Goal: Information Seeking & Learning: Check status

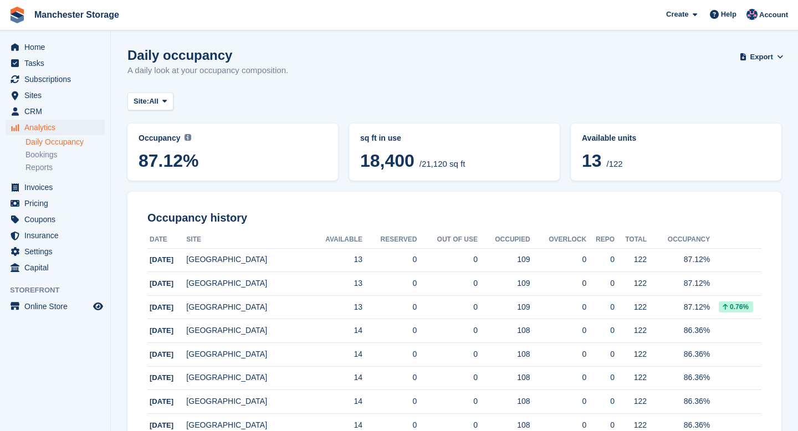
scroll to position [4, 0]
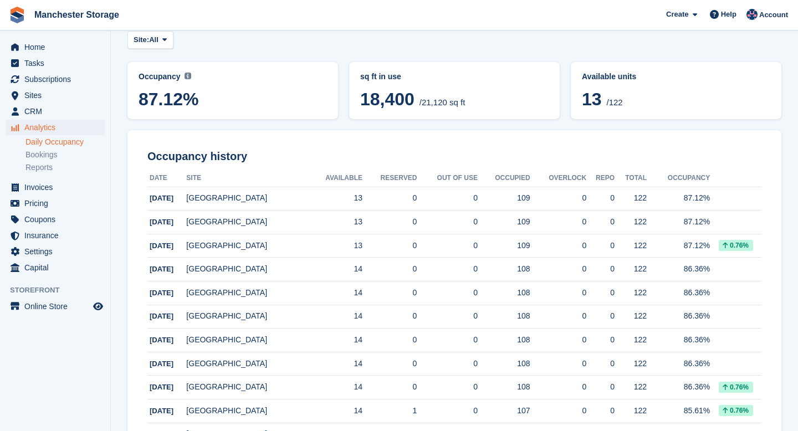
scroll to position [3, 0]
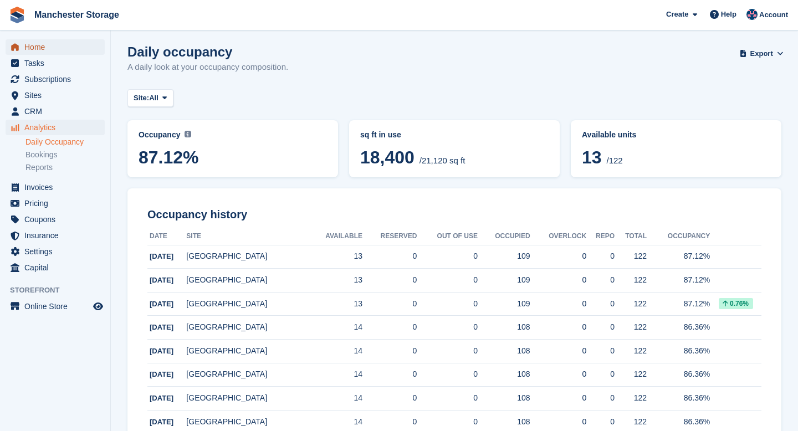
click at [35, 44] on span "Home" at bounding box center [57, 47] width 66 height 16
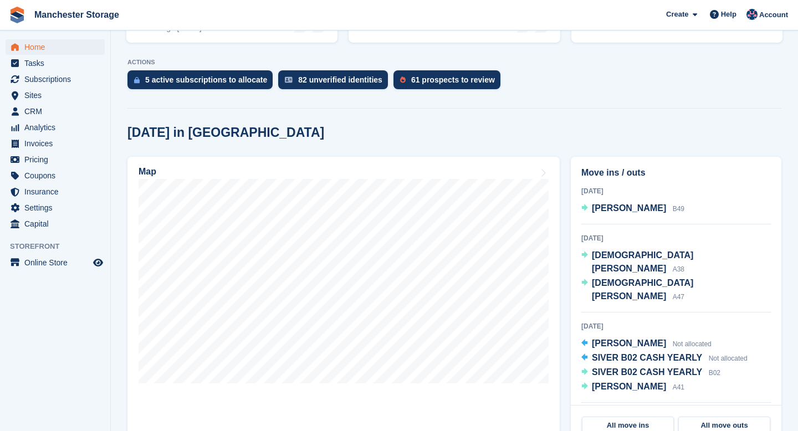
scroll to position [217, 0]
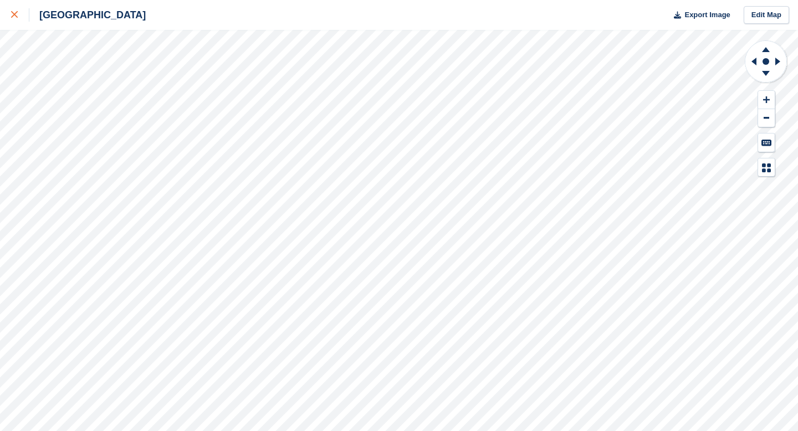
click at [6, 17] on link at bounding box center [14, 15] width 29 height 30
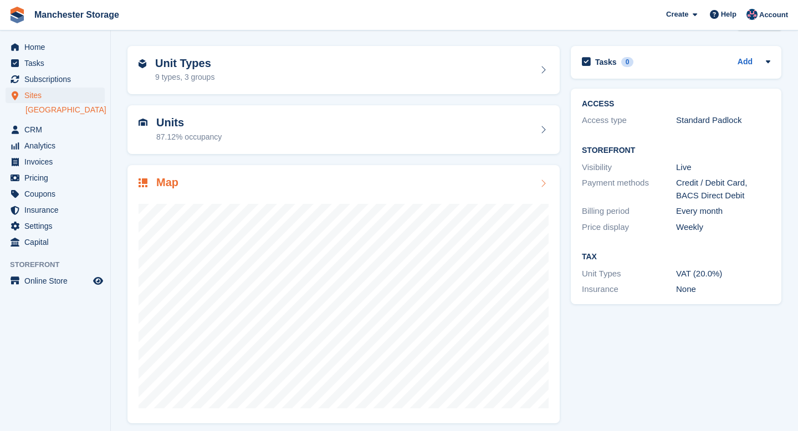
scroll to position [42, 0]
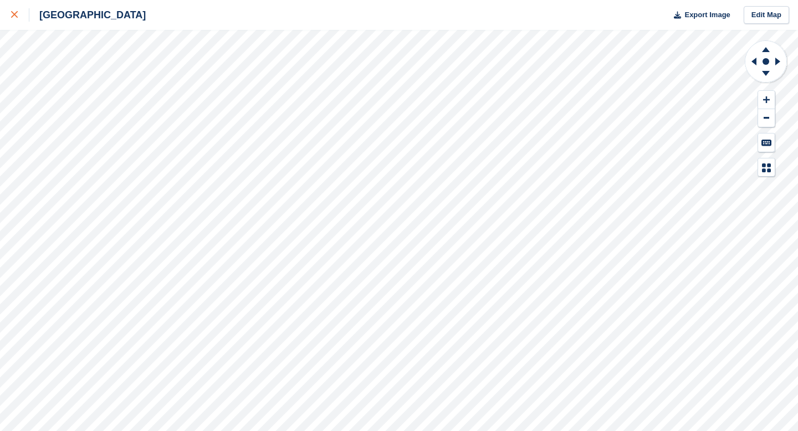
click at [18, 14] on div at bounding box center [20, 14] width 18 height 13
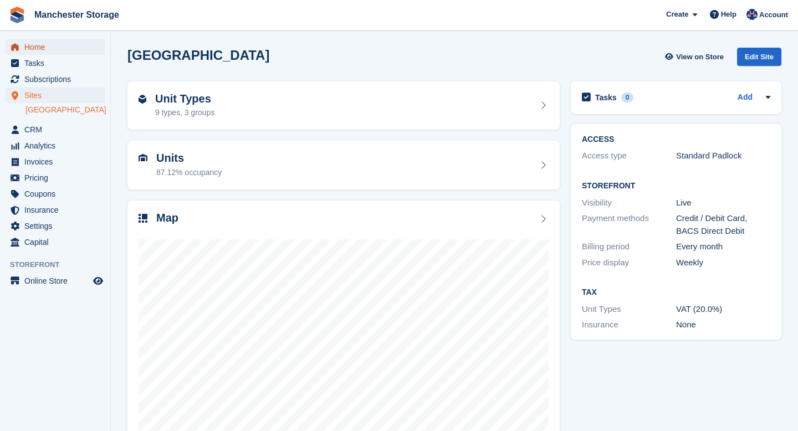
click at [39, 50] on span "Home" at bounding box center [57, 47] width 66 height 16
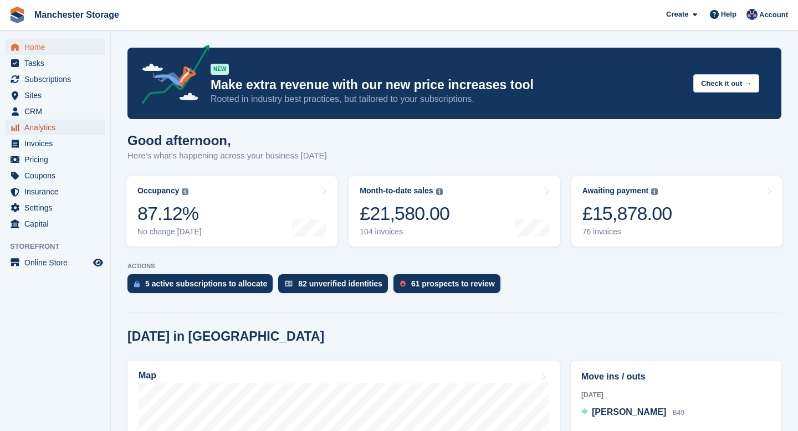
click at [55, 131] on span "Analytics" at bounding box center [57, 128] width 66 height 16
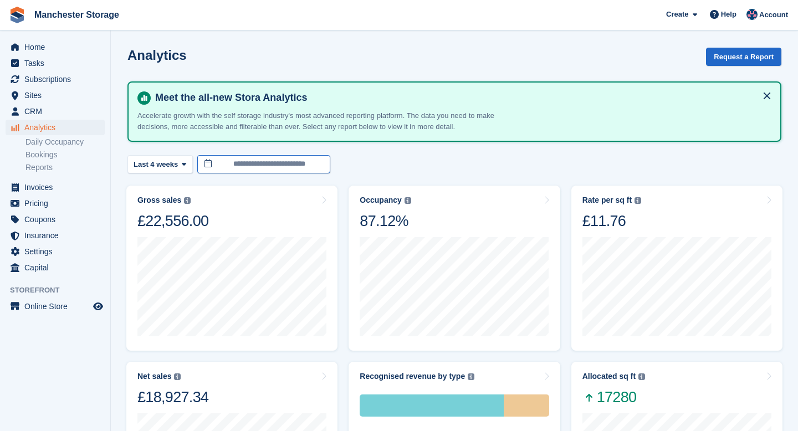
click at [242, 171] on input "**********" at bounding box center [263, 164] width 133 height 18
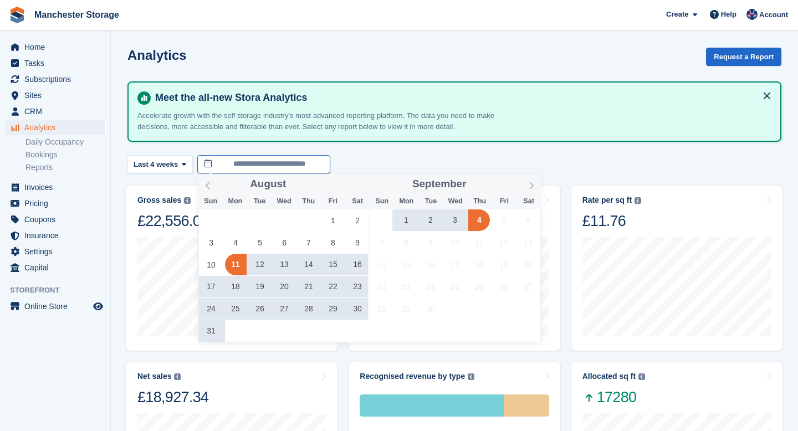
click at [242, 171] on input "**********" at bounding box center [263, 164] width 133 height 18
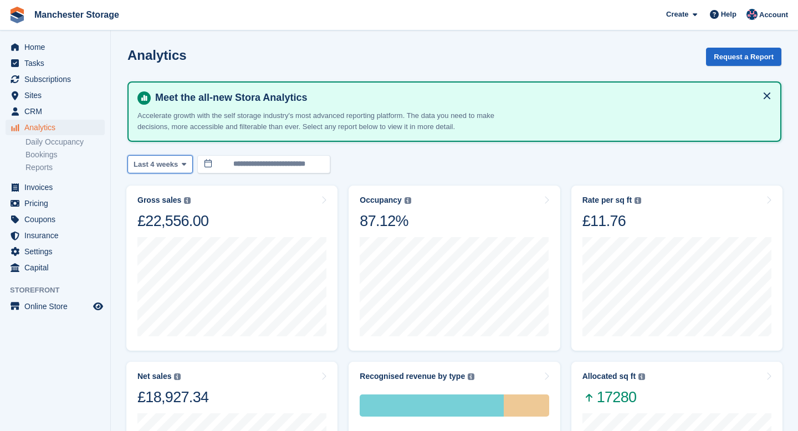
click at [181, 158] on button "Last 4 weeks" at bounding box center [159, 164] width 65 height 18
click at [166, 163] on icon at bounding box center [167, 164] width 4 height 7
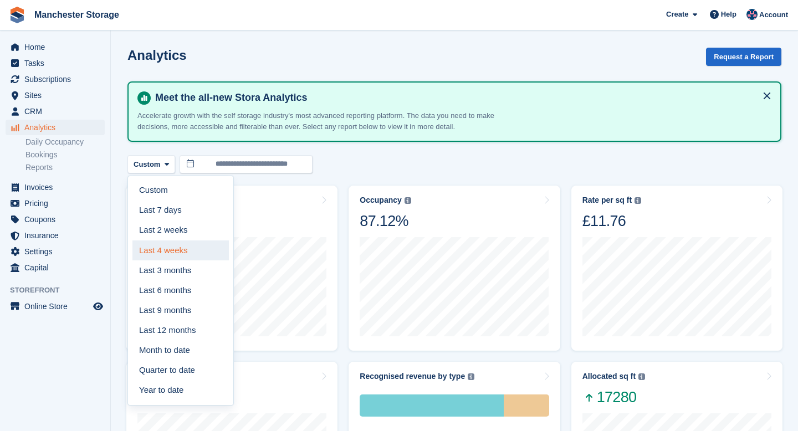
click at [178, 254] on link "Last 4 weeks" at bounding box center [180, 250] width 96 height 20
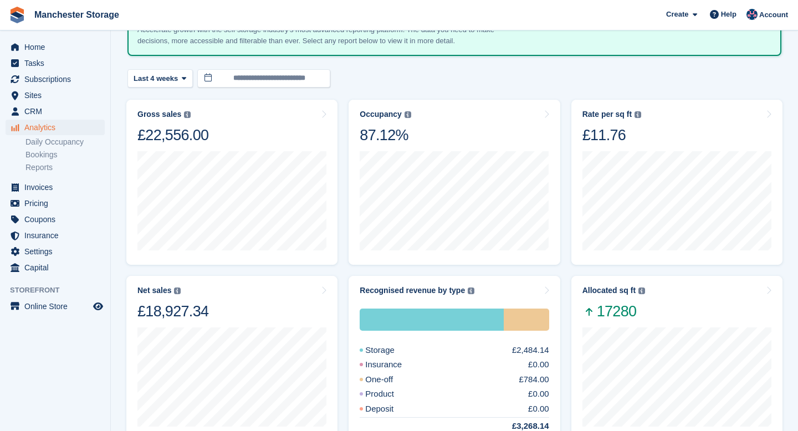
scroll to position [79, 0]
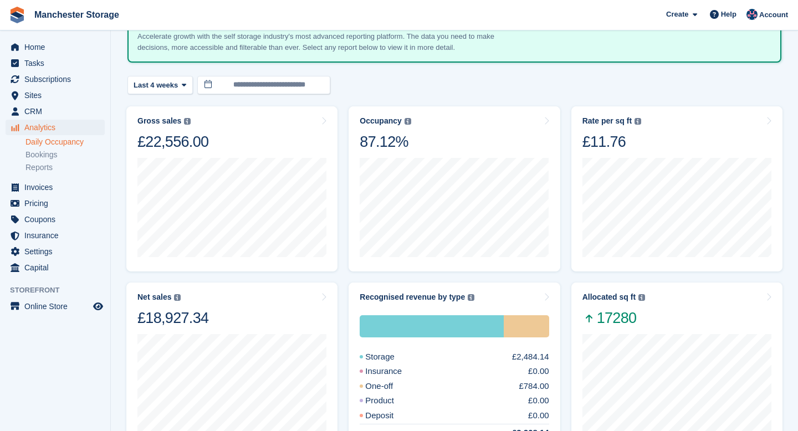
click at [81, 137] on link "Daily Occupancy" at bounding box center [64, 142] width 79 height 11
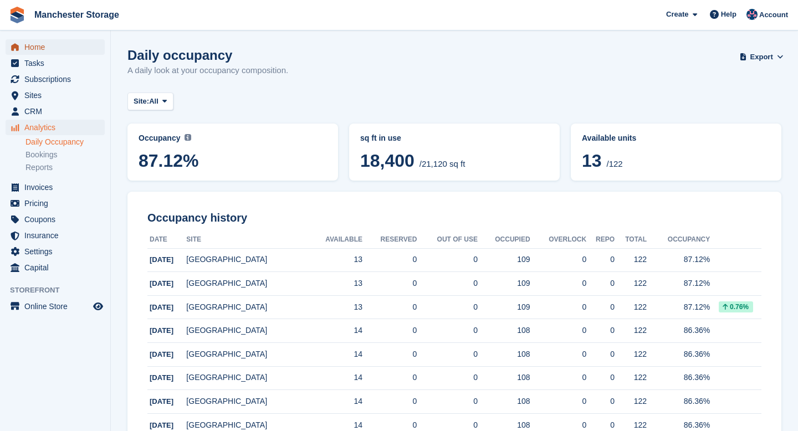
click at [44, 50] on span "Home" at bounding box center [57, 47] width 66 height 16
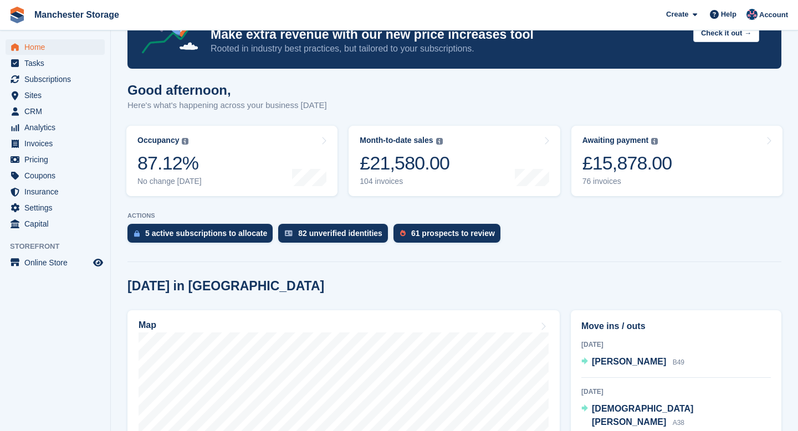
scroll to position [49, 0]
